Goal: Information Seeking & Learning: Learn about a topic

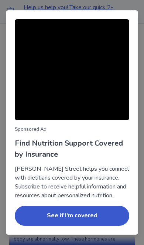
scroll to position [172, 0]
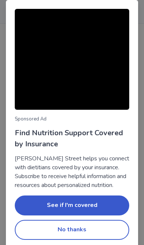
click at [108, 240] on button "No thanks" at bounding box center [72, 230] width 115 height 20
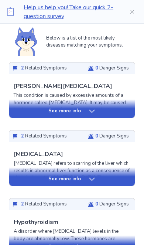
click at [103, 114] on div "See more info" at bounding box center [72, 111] width 126 height 7
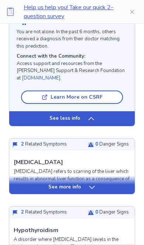
scroll to position [752, 0]
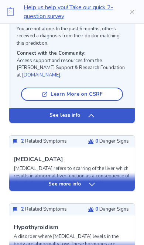
click at [98, 181] on div "See more info" at bounding box center [72, 184] width 126 height 7
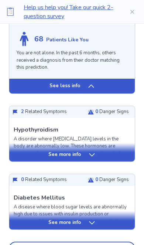
scroll to position [1350, 0]
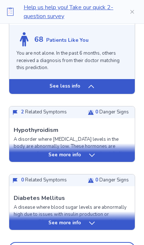
click at [101, 245] on div "See more disease predictions" at bounding box center [77, 249] width 74 height 6
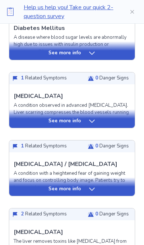
scroll to position [1532, 0]
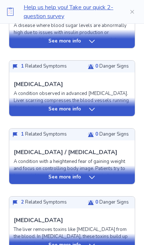
click at [107, 242] on div "See more info" at bounding box center [72, 245] width 126 height 7
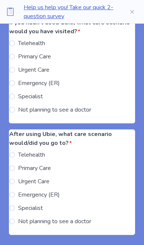
scroll to position [2585, 0]
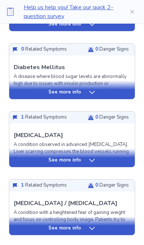
click at [44, 225] on div "See more info" at bounding box center [72, 228] width 126 height 7
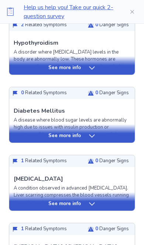
scroll to position [1431, 0]
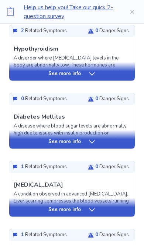
click at [108, 206] on div "See more info" at bounding box center [72, 209] width 126 height 7
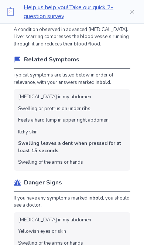
scroll to position [1596, 0]
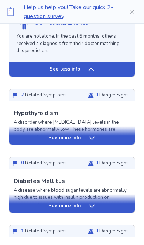
click at [106, 203] on div "See more info" at bounding box center [72, 206] width 126 height 7
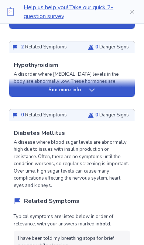
scroll to position [1405, 0]
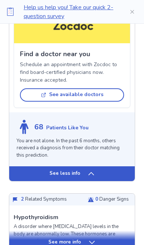
click at [103, 239] on div "See more info" at bounding box center [72, 242] width 126 height 7
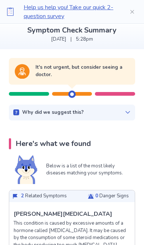
scroll to position [27, 0]
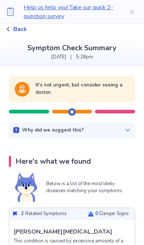
click at [127, 130] on icon at bounding box center [128, 130] width 4 height 3
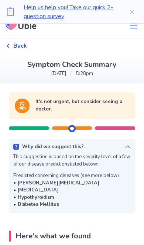
scroll to position [0, 0]
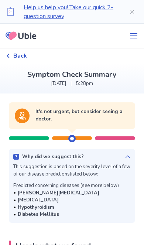
click at [39, 137] on div at bounding box center [29, 139] width 40 height 4
click at [78, 141] on div at bounding box center [75, 135] width 7 height 13
click at [18, 54] on span "Back" at bounding box center [20, 55] width 14 height 9
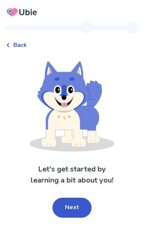
click at [78, 198] on button "Next" at bounding box center [72, 208] width 39 height 20
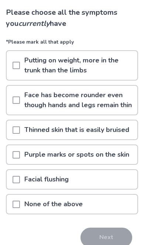
scroll to position [50, 0]
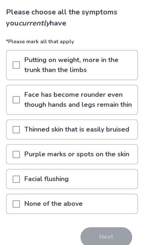
click at [20, 199] on div at bounding box center [16, 204] width 7 height 19
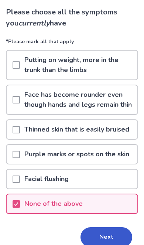
click at [110, 238] on button "Next" at bounding box center [107, 238] width 52 height 20
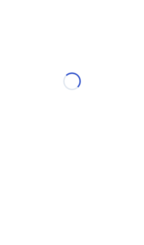
select select "*"
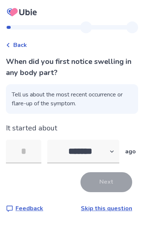
click at [36, 154] on input "tel" at bounding box center [24, 152] width 36 height 24
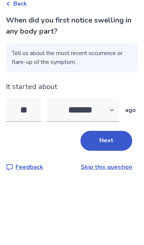
type input "*"
type input "**"
click at [112, 172] on button "Next" at bounding box center [107, 182] width 52 height 20
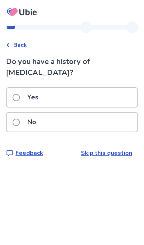
click at [99, 113] on div "No" at bounding box center [72, 122] width 131 height 19
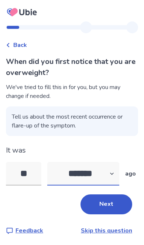
click at [110, 179] on select "******* ****** ******* ******** *******" at bounding box center [83, 174] width 72 height 24
select select "*"
click at [38, 172] on input "**" at bounding box center [24, 174] width 36 height 24
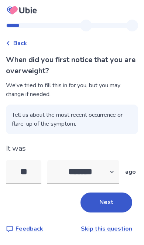
scroll to position [30, 0]
click at [30, 160] on input "**" at bounding box center [24, 172] width 36 height 24
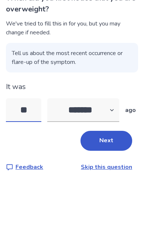
type input "*"
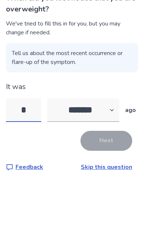
type input "**"
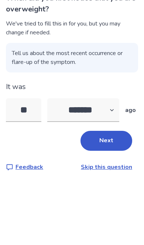
click at [118, 193] on button "Next" at bounding box center [107, 203] width 52 height 20
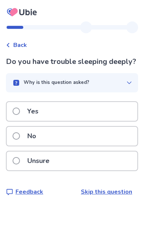
click at [21, 162] on label "Unsure" at bounding box center [33, 161] width 41 height 19
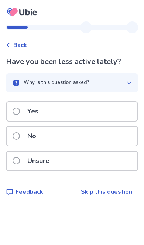
click at [20, 109] on label "Yes" at bounding box center [28, 111] width 30 height 19
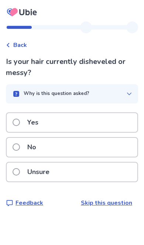
click at [23, 168] on label "Unsure" at bounding box center [33, 172] width 41 height 19
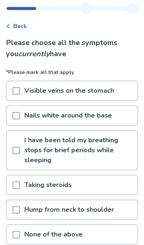
scroll to position [19, 0]
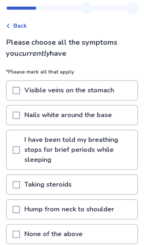
click at [14, 110] on div at bounding box center [16, 115] width 7 height 19
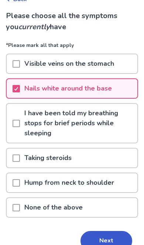
scroll to position [49, 0]
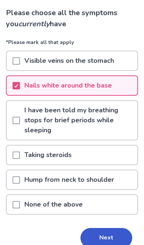
click at [110, 232] on button "Next" at bounding box center [107, 238] width 52 height 20
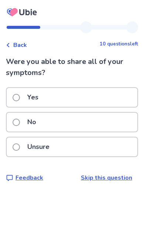
click at [17, 97] on span at bounding box center [16, 97] width 7 height 7
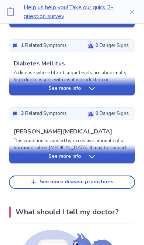
scroll to position [331, 0]
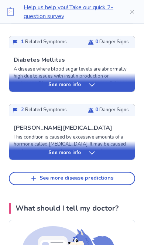
click at [113, 183] on button "See more disease predictions" at bounding box center [72, 178] width 127 height 13
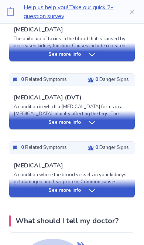
scroll to position [506, 0]
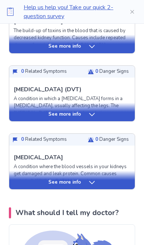
click at [108, 185] on div "See more info" at bounding box center [72, 182] width 126 height 7
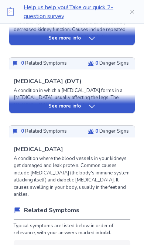
scroll to position [514, 0]
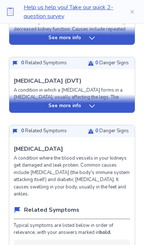
click at [102, 110] on div "See more info" at bounding box center [72, 106] width 126 height 7
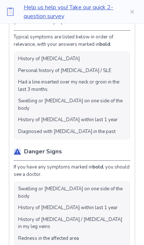
scroll to position [628, 0]
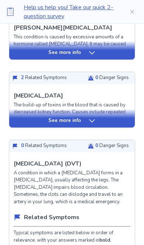
click at [103, 128] on div "See more info" at bounding box center [72, 118] width 126 height 19
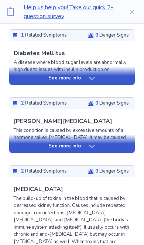
scroll to position [336, 0]
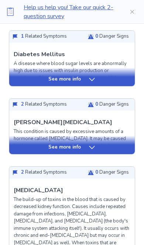
click at [108, 151] on div "See more info" at bounding box center [72, 147] width 126 height 7
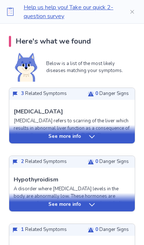
scroll to position [147, 0]
click at [112, 139] on div "See more info" at bounding box center [72, 136] width 126 height 7
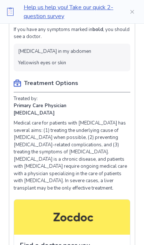
scroll to position [475, 0]
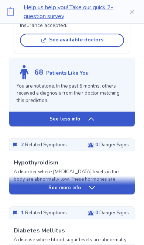
click at [111, 184] on div "See more info" at bounding box center [72, 187] width 126 height 7
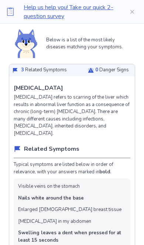
scroll to position [165, 0]
